Goal: Information Seeking & Learning: Learn about a topic

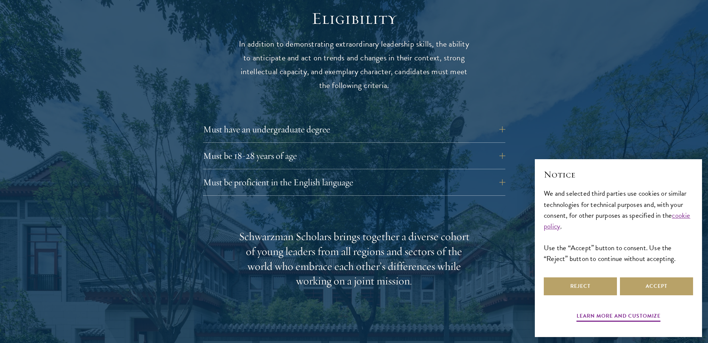
scroll to position [1044, 0]
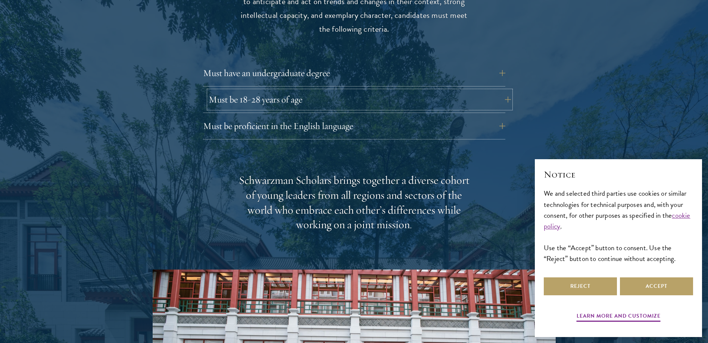
click at [315, 91] on button "Must be 18-28 years of age" at bounding box center [360, 100] width 302 height 18
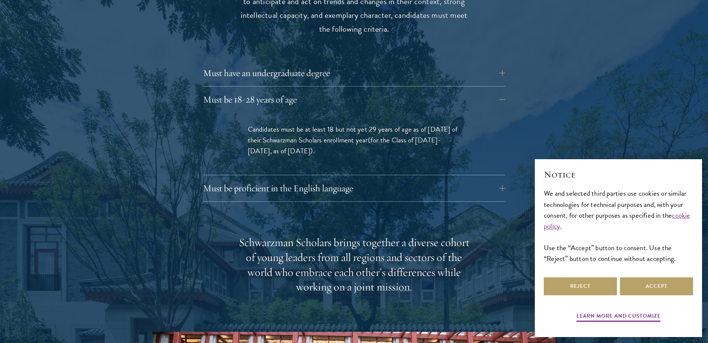
click at [278, 130] on p "Candidates must be at least 18 but not yet 29 years of age as of [DATE] of thei…" at bounding box center [354, 140] width 213 height 32
click at [316, 124] on p "Candidates must be at least 18 but not yet 29 years of age as of [DATE] of thei…" at bounding box center [354, 140] width 213 height 32
click at [322, 124] on p "Candidates must be at least 18 but not yet 29 years of age as of [DATE] of thei…" at bounding box center [354, 140] width 213 height 32
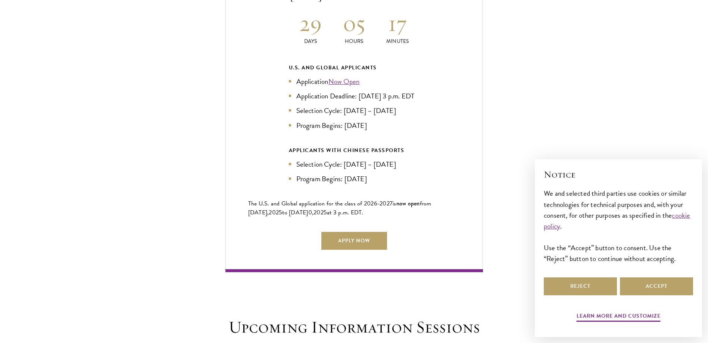
scroll to position [1790, 0]
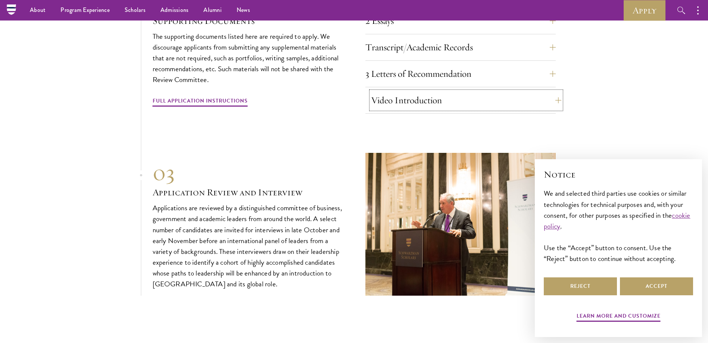
click at [390, 93] on button "Video Introduction" at bounding box center [466, 100] width 190 height 18
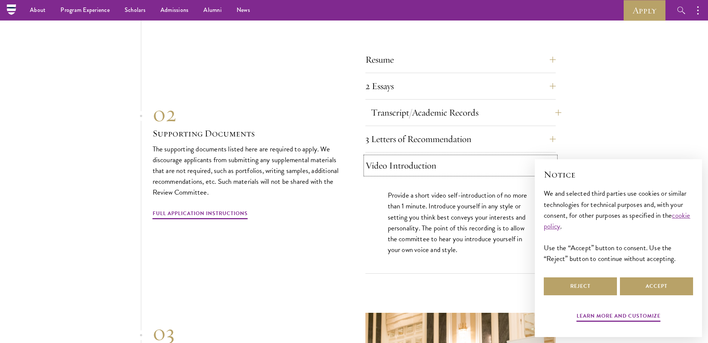
scroll to position [2549, 0]
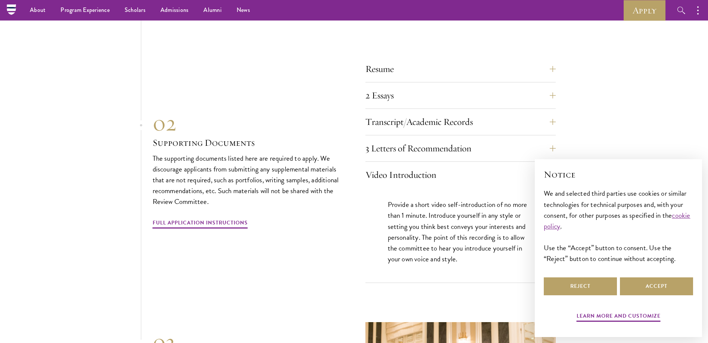
click at [434, 134] on div "Resume A current version of your resume or CV (maximum 2 pages). 2 Essays The t…" at bounding box center [460, 171] width 190 height 223
click at [414, 99] on button "2 Essays" at bounding box center [466, 96] width 190 height 18
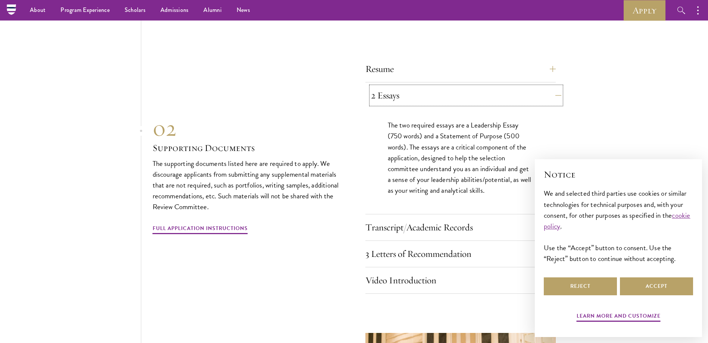
click at [414, 99] on button "2 Essays" at bounding box center [466, 96] width 190 height 18
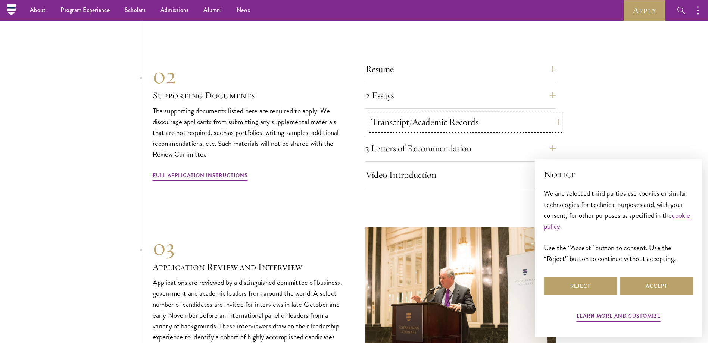
click at [415, 113] on button "Transcript/Academic Records" at bounding box center [466, 122] width 190 height 18
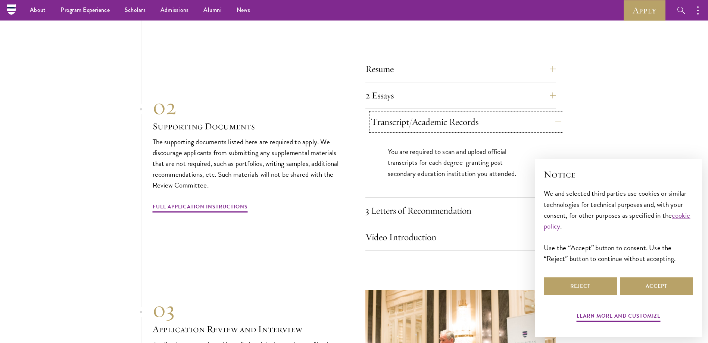
click at [415, 117] on button "Transcript/Academic Records" at bounding box center [466, 122] width 190 height 18
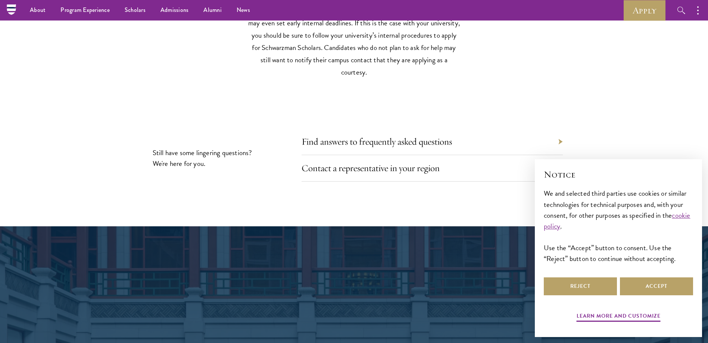
scroll to position [3593, 0]
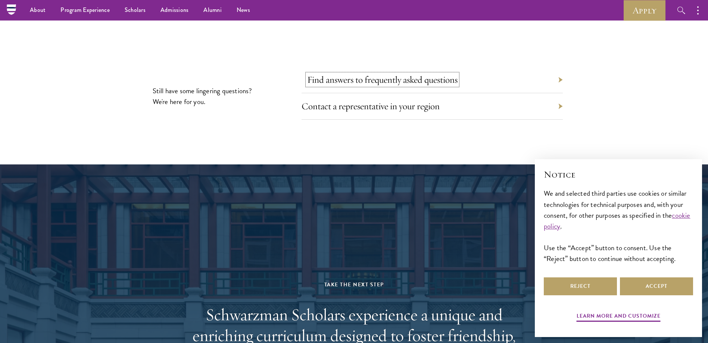
click at [417, 74] on link "Find answers to frequently asked questions" at bounding box center [382, 80] width 150 height 12
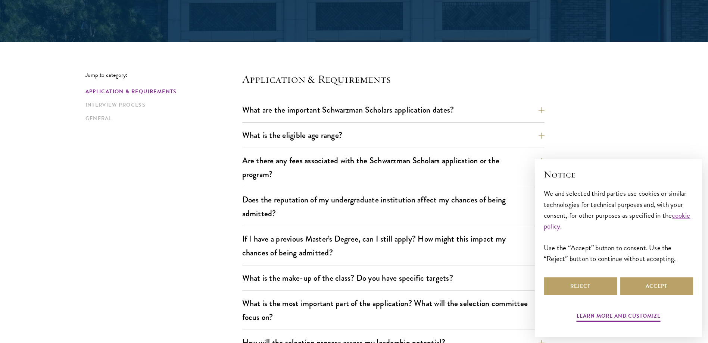
click at [294, 131] on button "What is the eligible age range?" at bounding box center [399, 135] width 302 height 17
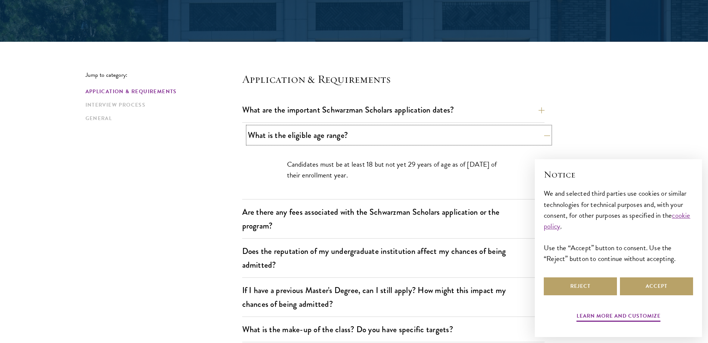
click at [294, 131] on button "What is the eligible age range?" at bounding box center [399, 135] width 302 height 17
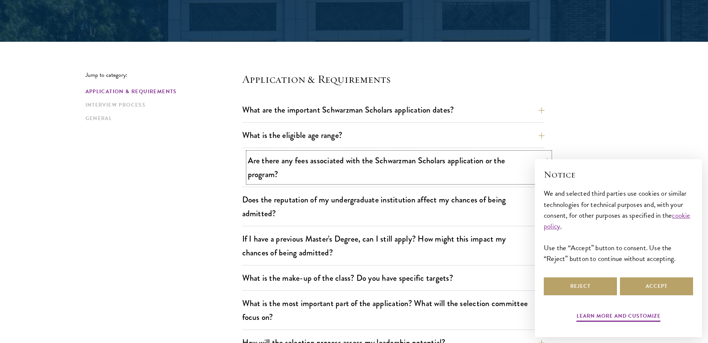
click at [304, 157] on button "Are there any fees associated with the Schwarzman Scholars application or the p…" at bounding box center [399, 167] width 302 height 31
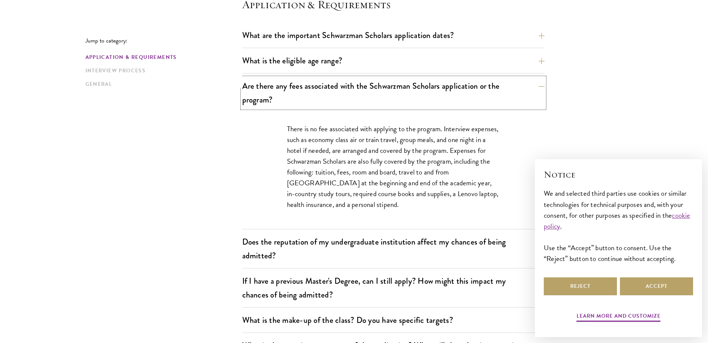
scroll to position [298, 0]
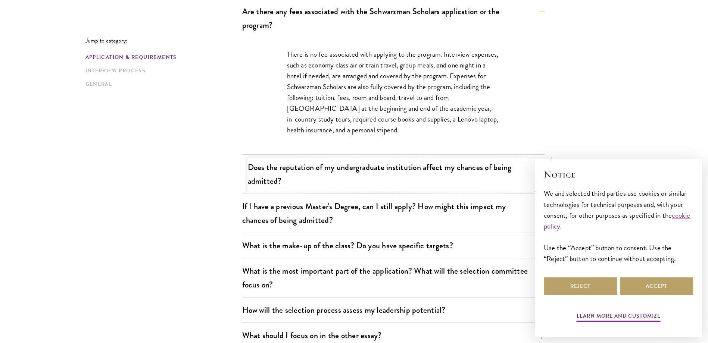
click at [301, 170] on button "Does the reputation of my undergraduate institution affect my chances of being …" at bounding box center [399, 174] width 302 height 31
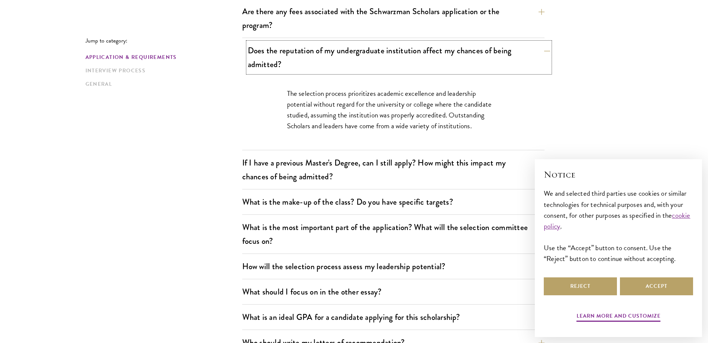
click at [357, 54] on button "Does the reputation of my undergraduate institution affect my chances of being …" at bounding box center [399, 57] width 302 height 31
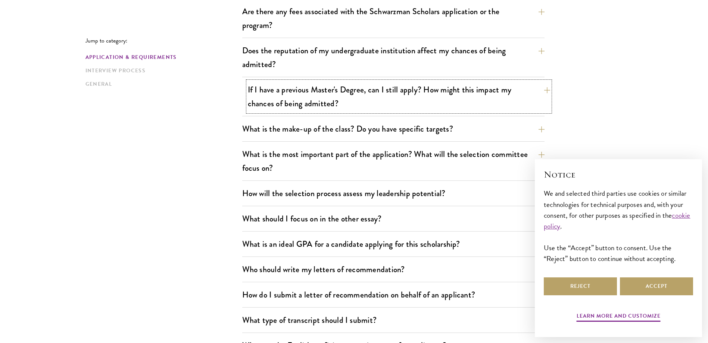
click at [353, 98] on button "If I have a previous Master's Degree, can I still apply? How might this impact …" at bounding box center [399, 96] width 302 height 31
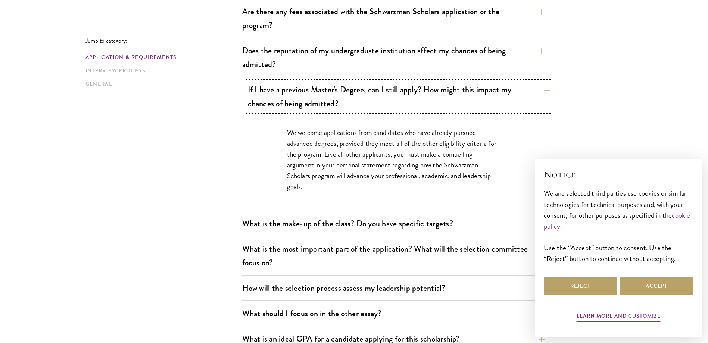
click at [353, 99] on button "If I have a previous Master's Degree, can I still apply? How might this impact …" at bounding box center [399, 96] width 302 height 31
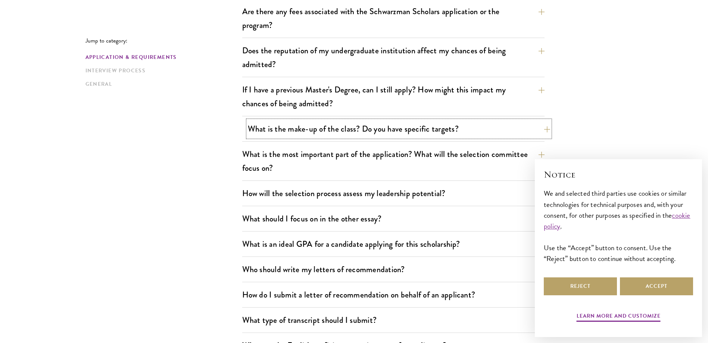
click at [382, 134] on button "What is the make-up of the class? Do you have specific targets?" at bounding box center [399, 128] width 302 height 17
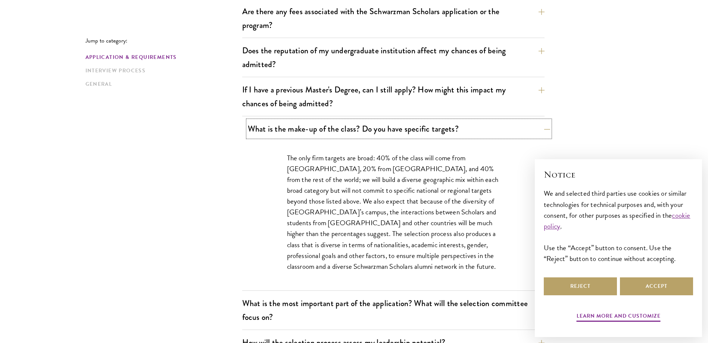
click at [382, 134] on button "What is the make-up of the class? Do you have specific targets?" at bounding box center [399, 128] width 302 height 17
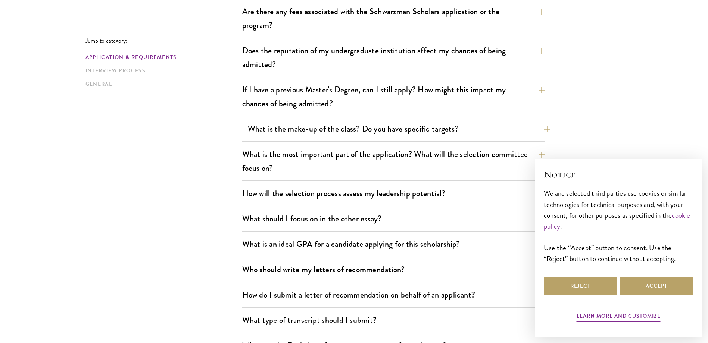
click at [382, 134] on button "What is the make-up of the class? Do you have specific targets?" at bounding box center [399, 128] width 302 height 17
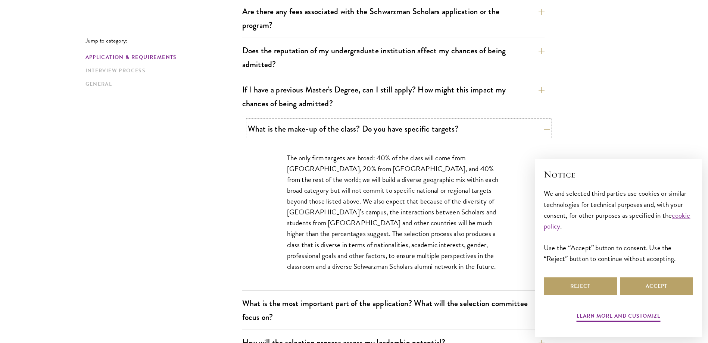
click at [382, 134] on button "What is the make-up of the class? Do you have specific targets?" at bounding box center [399, 128] width 302 height 17
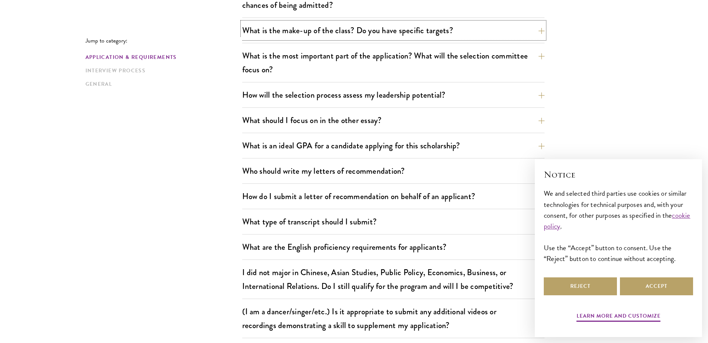
scroll to position [410, 0]
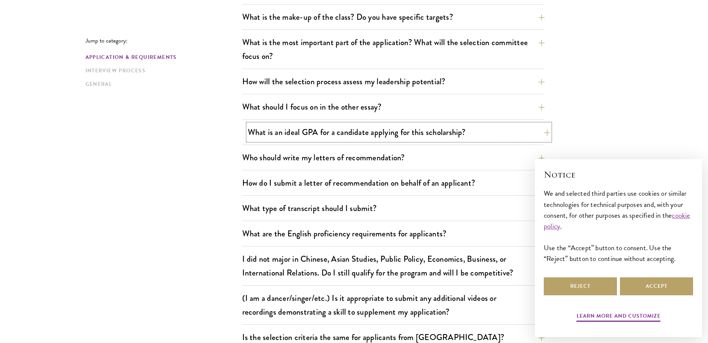
click at [416, 136] on button "What is an ideal GPA for a candidate applying for this scholarship?" at bounding box center [399, 132] width 302 height 17
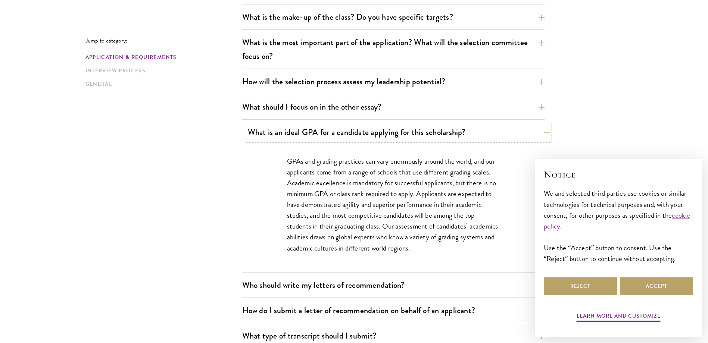
click at [416, 136] on button "What is an ideal GPA for a candidate applying for this scholarship?" at bounding box center [399, 132] width 302 height 17
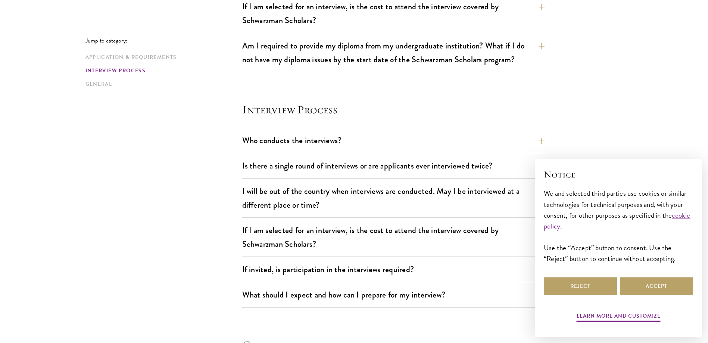
scroll to position [821, 0]
